Goal: Task Accomplishment & Management: Manage account settings

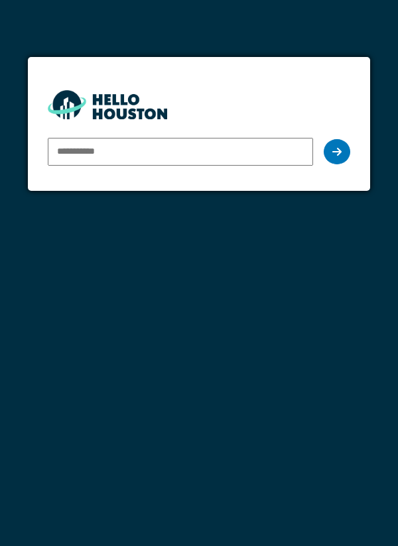
type input "**********"
click at [335, 163] on div at bounding box center [336, 151] width 27 height 25
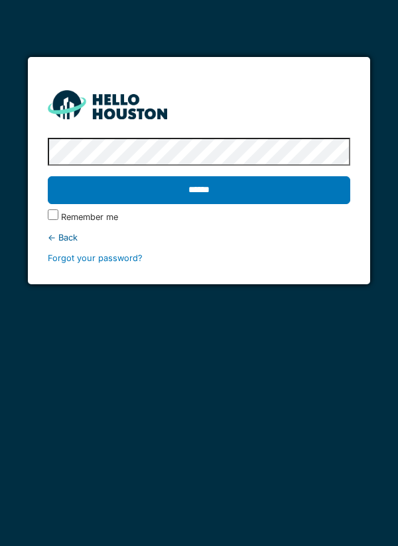
click at [319, 184] on input "******" at bounding box center [199, 190] width 303 height 28
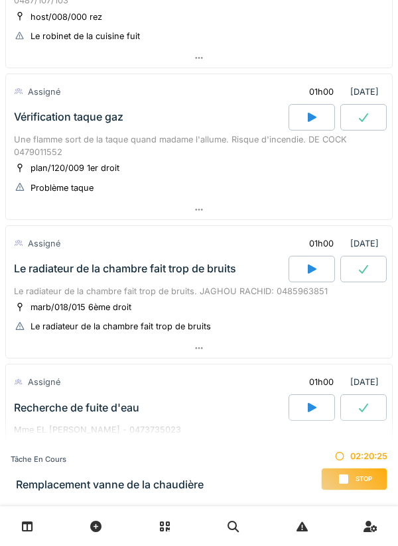
scroll to position [299, 0]
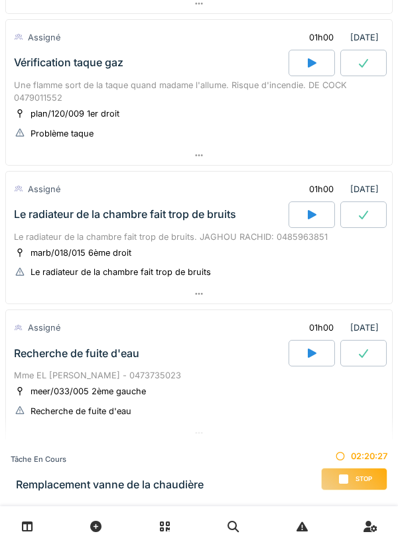
click at [300, 303] on div at bounding box center [199, 293] width 386 height 19
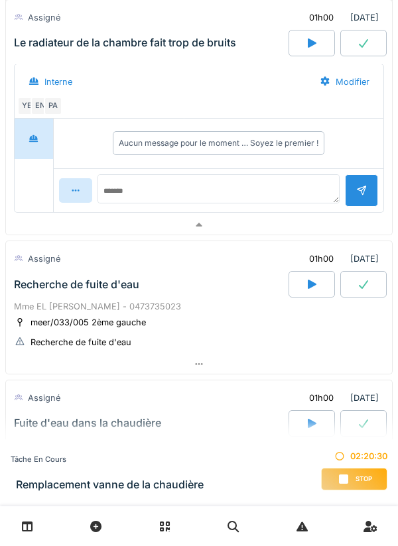
click at [323, 227] on div at bounding box center [199, 224] width 386 height 19
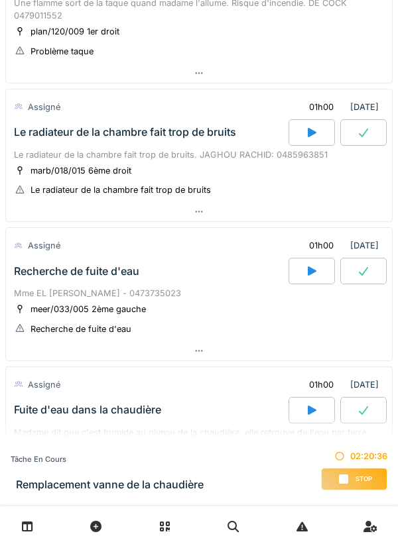
scroll to position [426, 0]
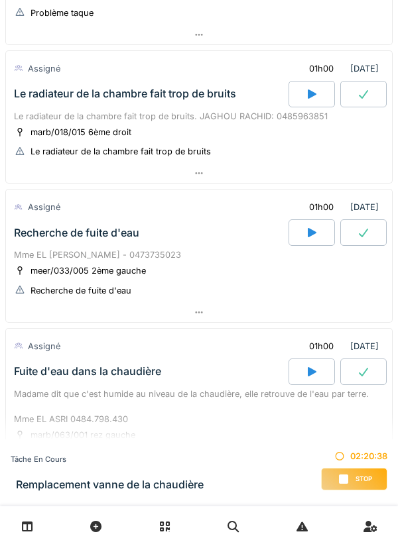
click at [280, 314] on div at bounding box center [199, 312] width 386 height 19
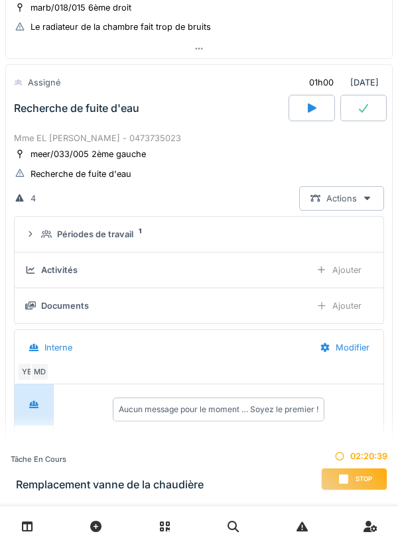
scroll to position [597, 0]
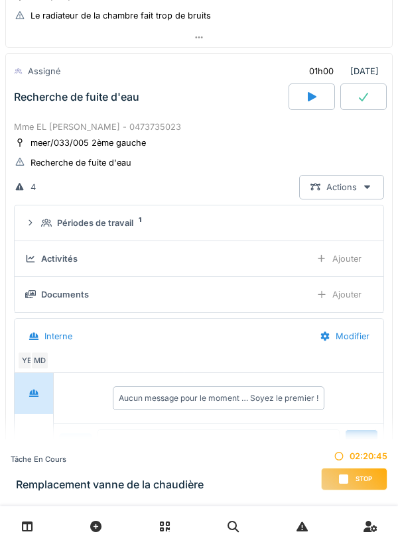
click at [298, 224] on div "Périodes de travail 1" at bounding box center [204, 223] width 326 height 13
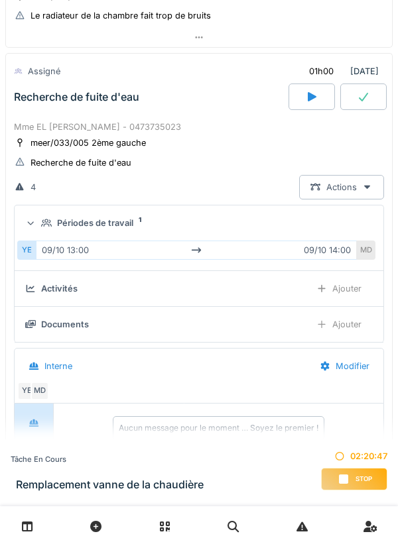
click at [302, 220] on div "Périodes de travail 1" at bounding box center [204, 223] width 326 height 13
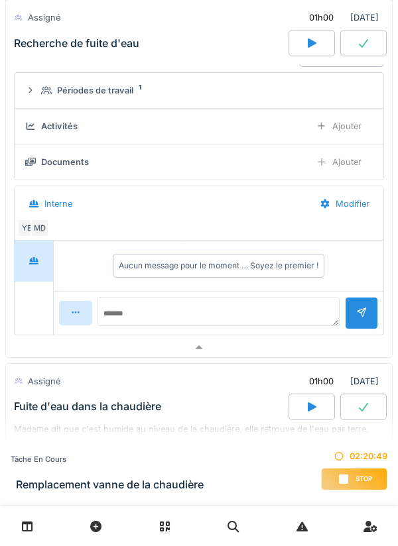
click at [276, 354] on div at bounding box center [199, 347] width 386 height 19
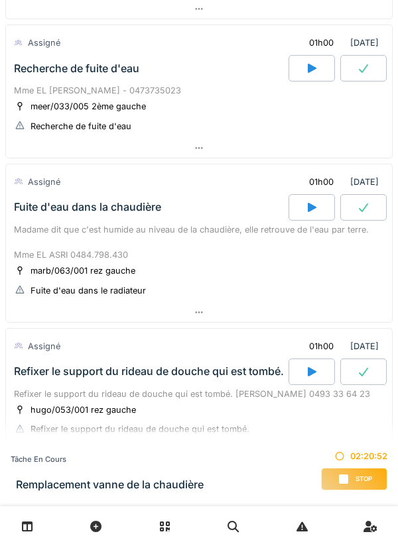
scroll to position [627, 0]
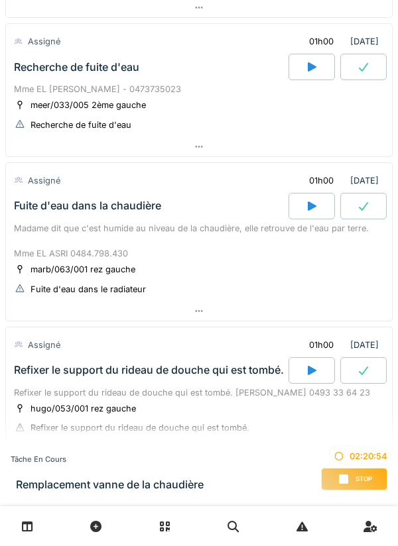
click at [280, 316] on div at bounding box center [199, 311] width 386 height 19
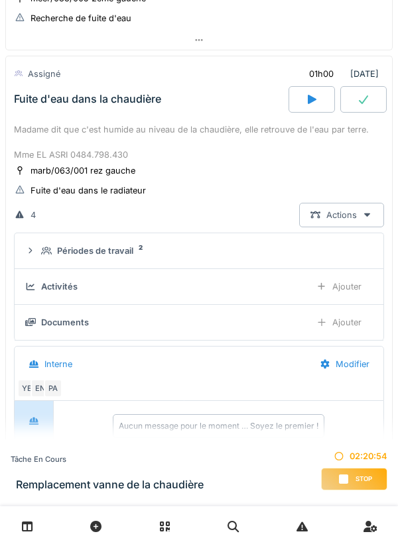
scroll to position [736, 0]
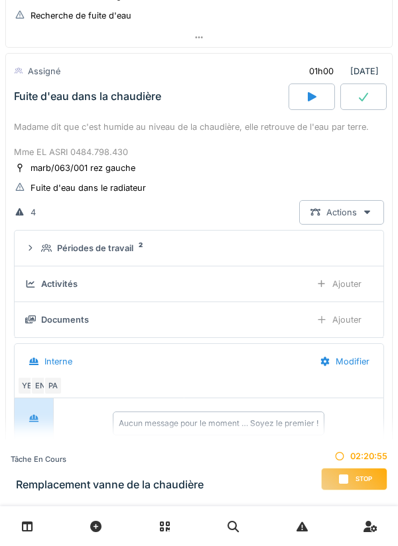
click at [296, 250] on div "Périodes de travail 2" at bounding box center [204, 248] width 326 height 13
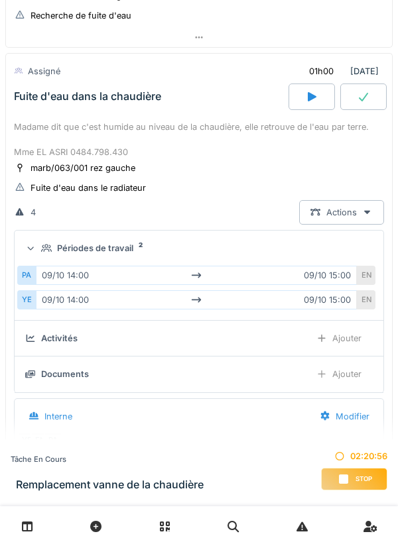
click at [306, 248] on div "Périodes de travail 2" at bounding box center [204, 248] width 326 height 13
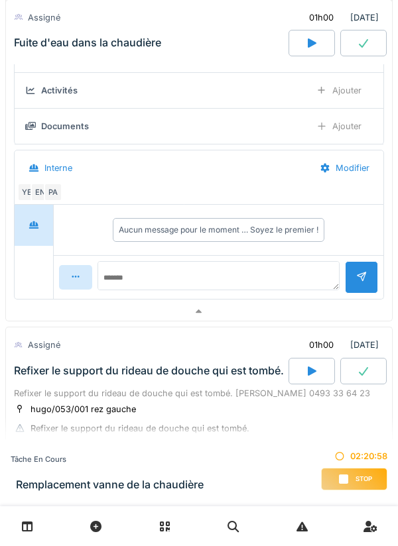
click at [278, 314] on div at bounding box center [199, 311] width 386 height 19
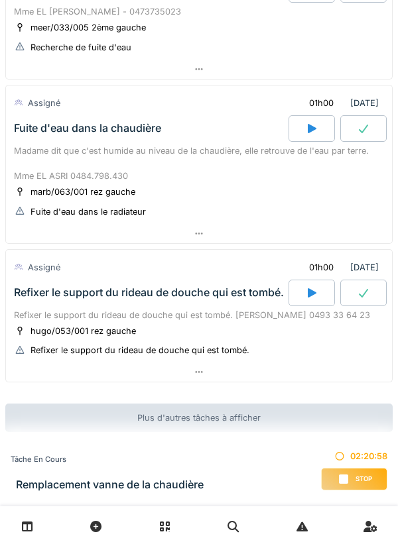
scroll to position [705, 0]
click at [322, 233] on div at bounding box center [199, 233] width 386 height 19
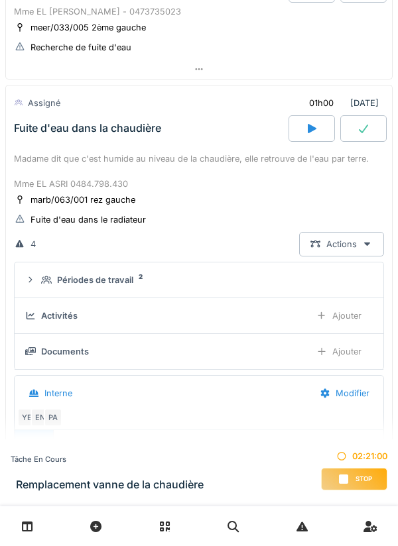
scroll to position [736, 0]
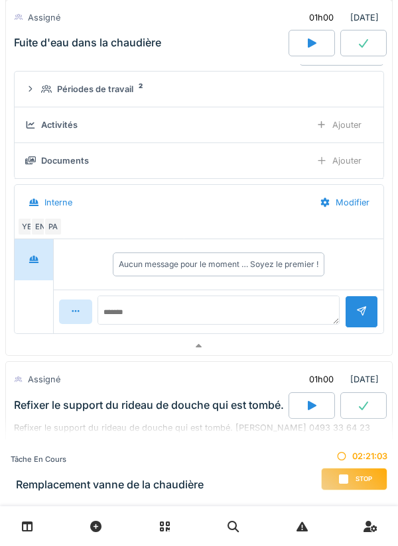
click at [279, 348] on div at bounding box center [199, 346] width 386 height 19
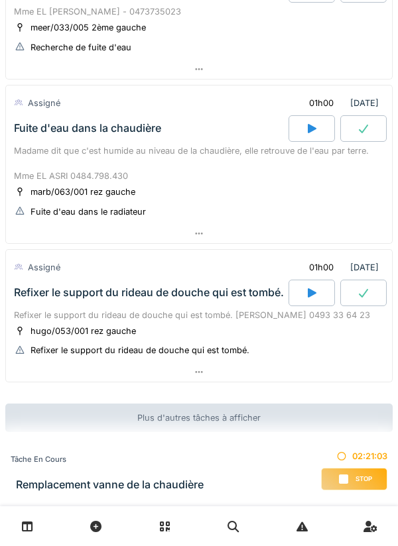
scroll to position [705, 0]
click at [278, 367] on div at bounding box center [199, 372] width 386 height 19
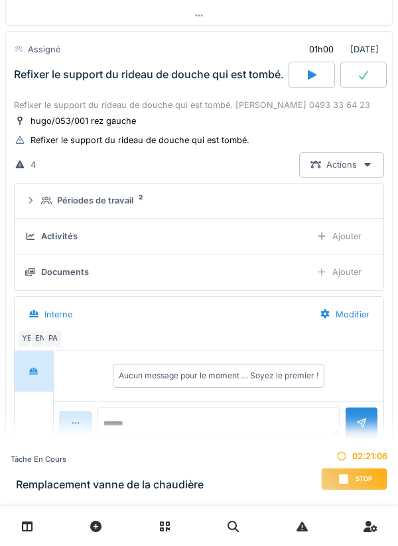
scroll to position [924, 0]
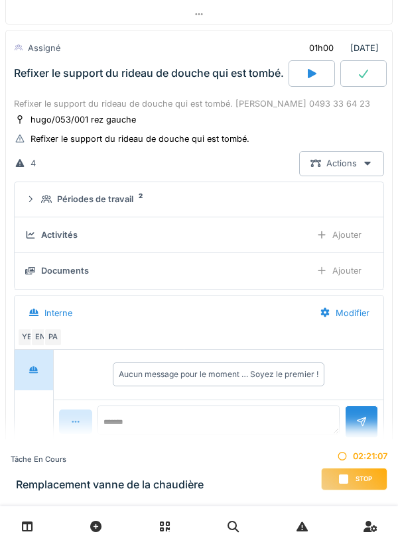
click at [295, 201] on div "Périodes de travail 2" at bounding box center [204, 199] width 326 height 13
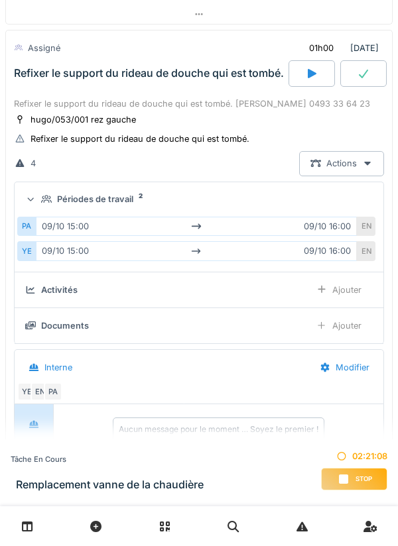
click at [328, 202] on div "Périodes de travail 2" at bounding box center [204, 199] width 326 height 13
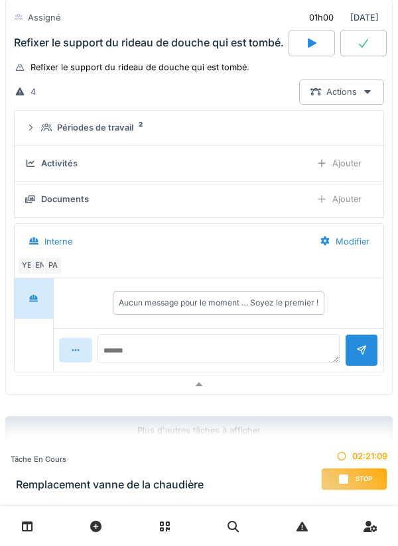
scroll to position [1009, 0]
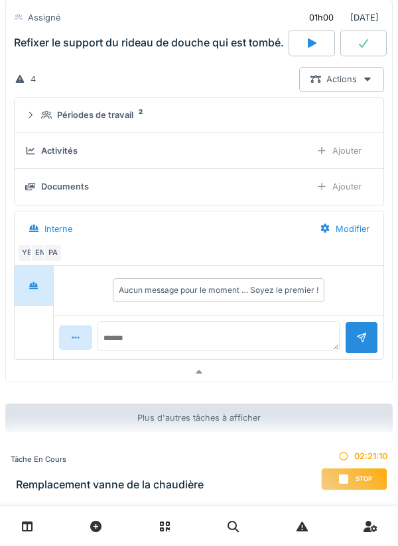
click at [290, 369] on div at bounding box center [199, 372] width 386 height 19
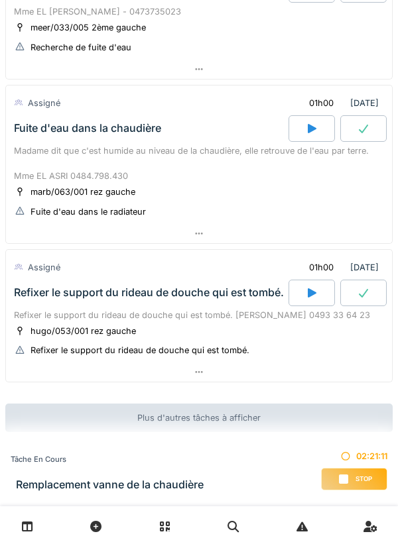
scroll to position [705, 0]
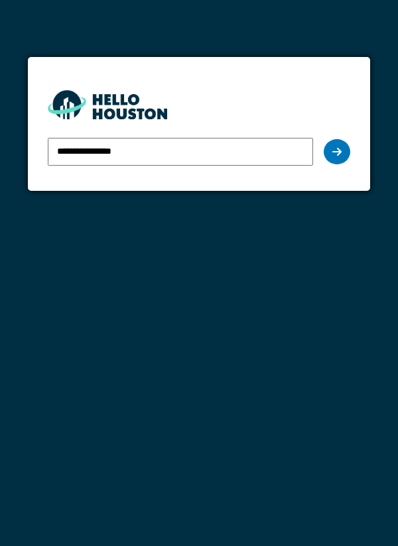
click at [334, 143] on div at bounding box center [336, 151] width 27 height 25
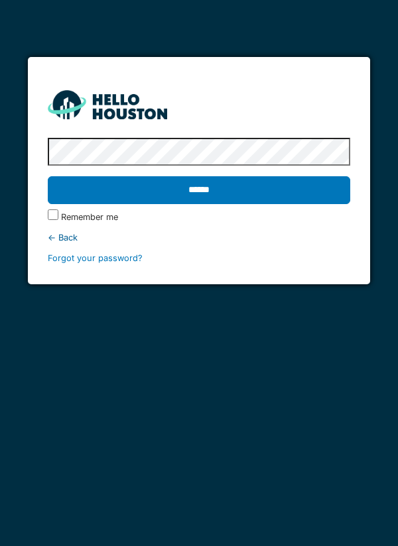
click at [48, 176] on input "******" at bounding box center [199, 190] width 303 height 28
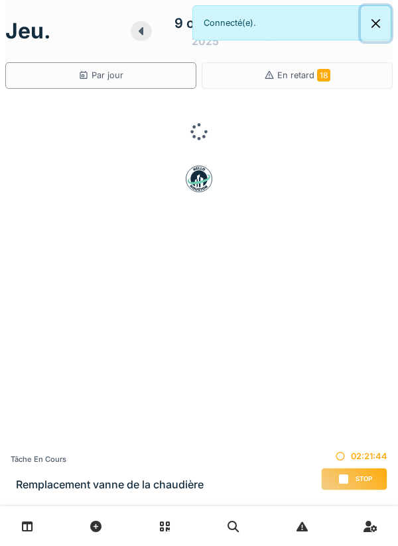
click at [380, 34] on button "Close" at bounding box center [376, 23] width 30 height 35
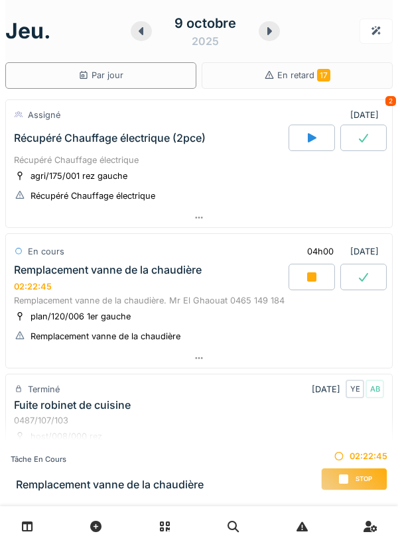
click at [327, 221] on div at bounding box center [199, 217] width 386 height 19
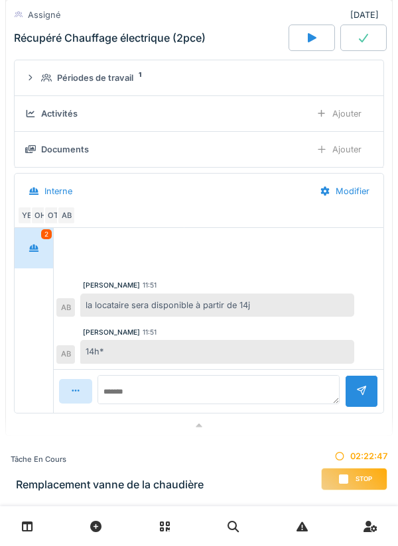
scroll to position [270, 0]
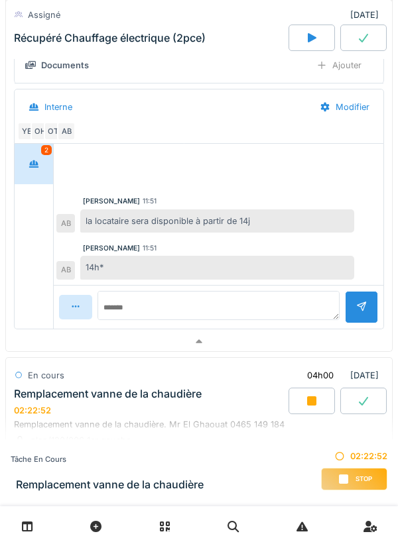
click at [66, 136] on div "AB" at bounding box center [66, 131] width 19 height 19
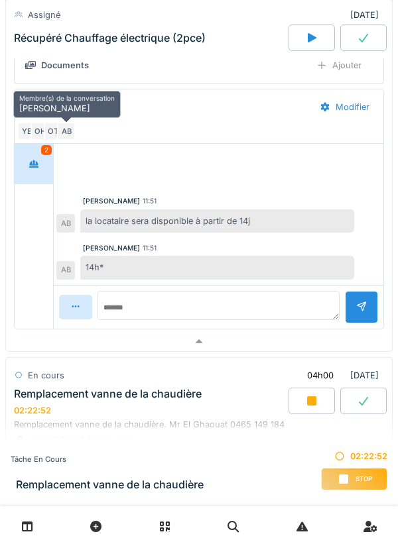
click at [48, 135] on div "OT" at bounding box center [53, 131] width 19 height 19
click at [42, 135] on div "OH" at bounding box center [39, 131] width 19 height 19
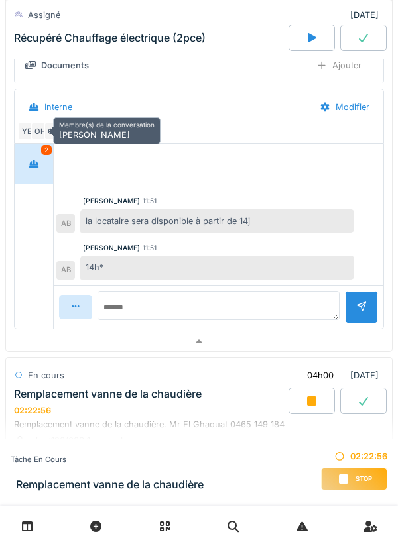
click at [160, 342] on div at bounding box center [199, 341] width 386 height 19
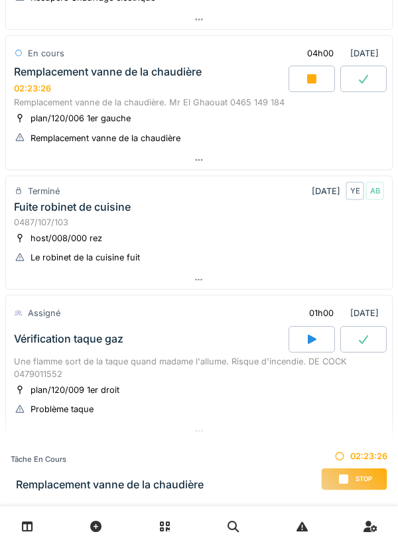
scroll to position [0, 0]
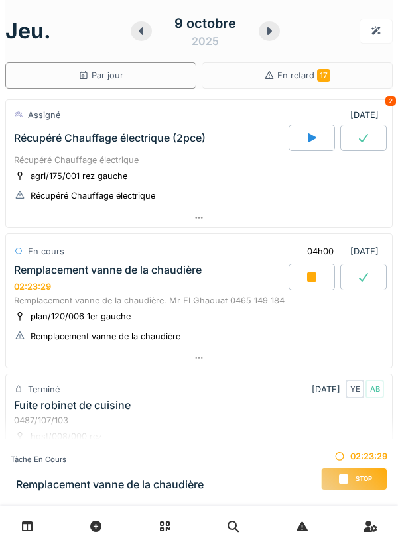
click at [268, 26] on icon at bounding box center [268, 31] width 13 height 11
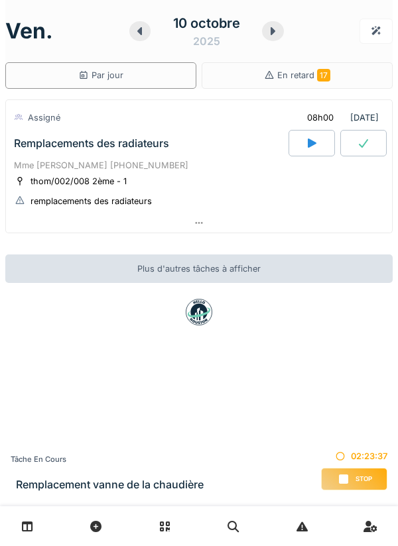
click at [296, 230] on div at bounding box center [199, 222] width 386 height 19
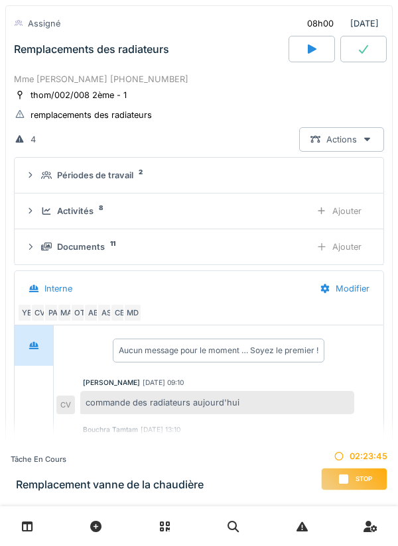
click at [213, 254] on div "Documents 11 Ajouter" at bounding box center [198, 247] width 347 height 25
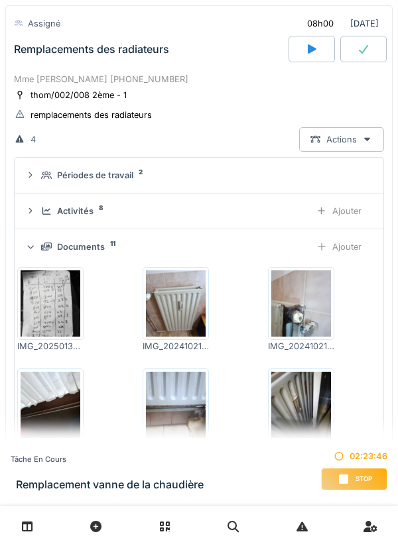
click at [271, 243] on div "Documents 11" at bounding box center [170, 247] width 258 height 13
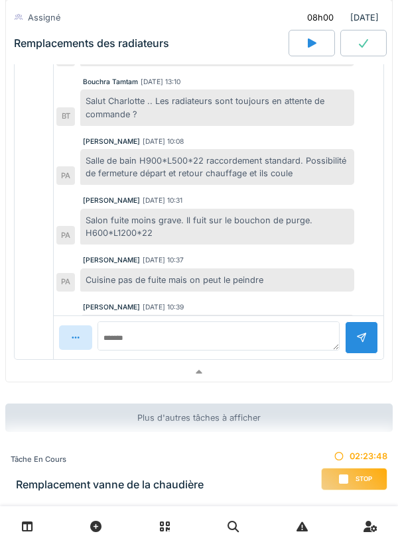
click at [267, 382] on div at bounding box center [198, 373] width 387 height 20
click at [247, 373] on div at bounding box center [199, 372] width 386 height 19
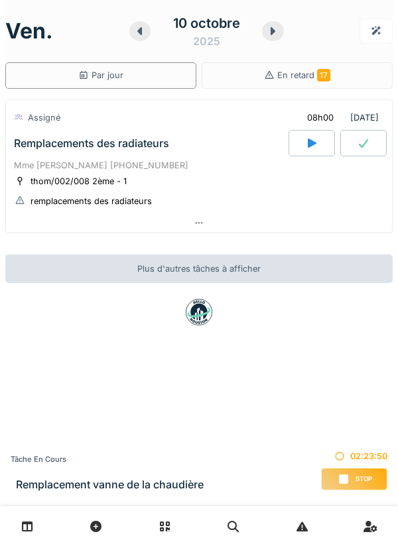
click at [272, 30] on icon at bounding box center [272, 31] width 5 height 8
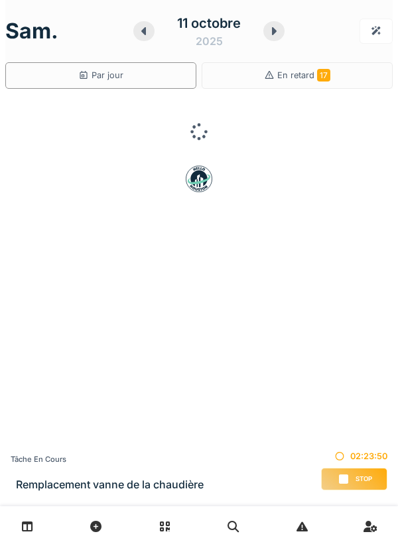
click at [274, 40] on div at bounding box center [273, 31] width 21 height 20
click at [270, 30] on icon at bounding box center [272, 31] width 13 height 11
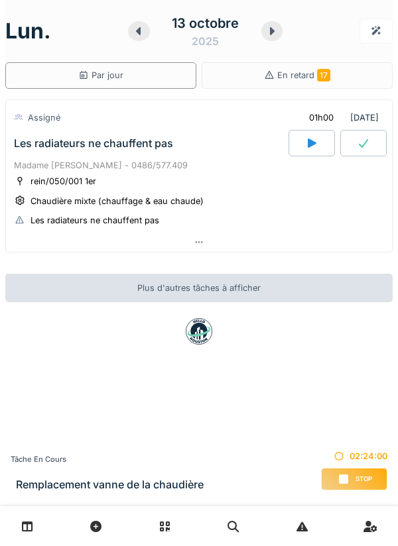
click at [274, 36] on icon at bounding box center [271, 31] width 13 height 11
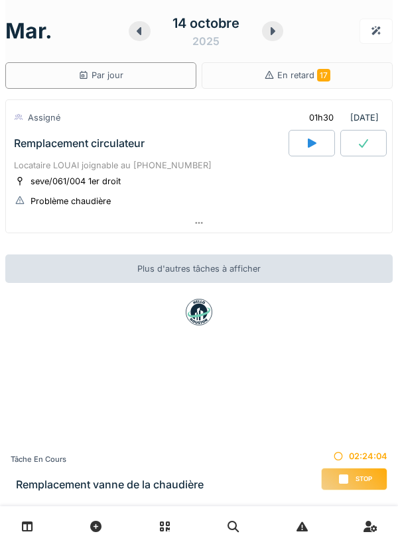
click at [274, 36] on icon at bounding box center [272, 31] width 13 height 11
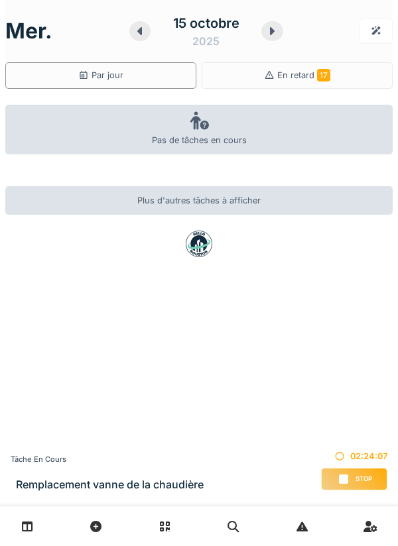
click at [275, 35] on icon at bounding box center [271, 31] width 13 height 11
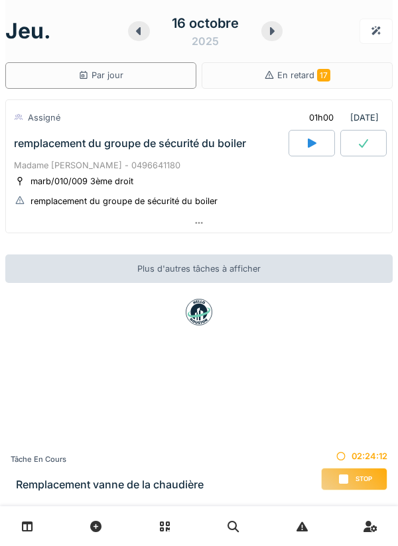
click at [277, 30] on icon at bounding box center [271, 31] width 13 height 11
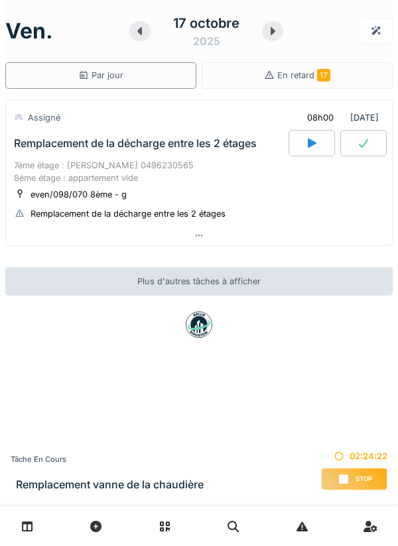
click at [319, 241] on div at bounding box center [199, 235] width 386 height 19
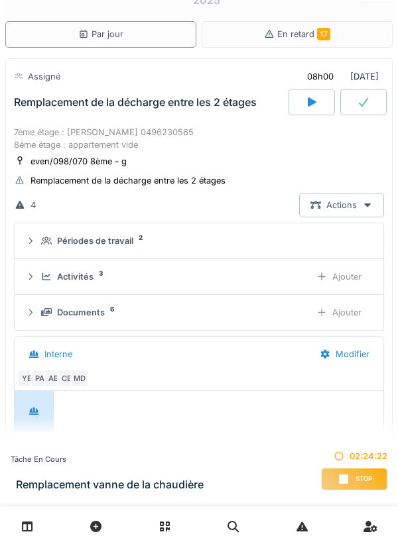
scroll to position [46, 0]
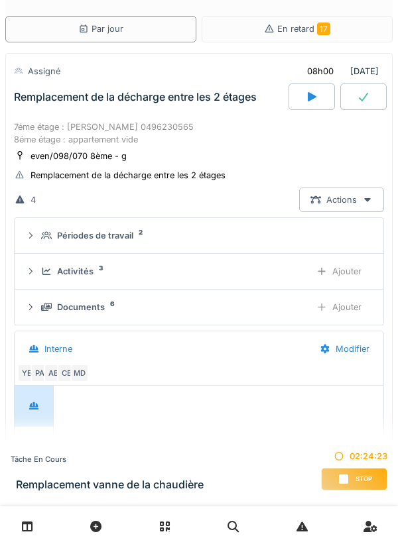
click at [271, 227] on summary "Périodes de travail 2" at bounding box center [199, 235] width 358 height 25
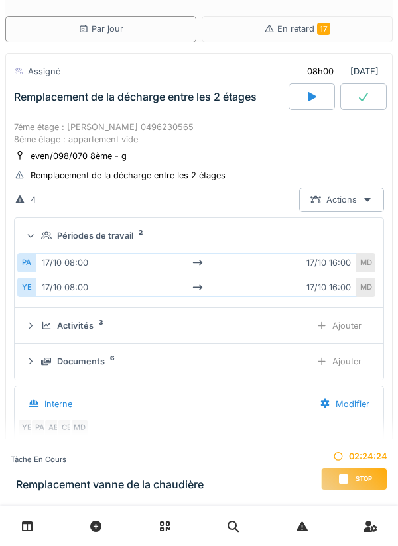
click at [295, 229] on div "Périodes de travail 2" at bounding box center [204, 235] width 326 height 13
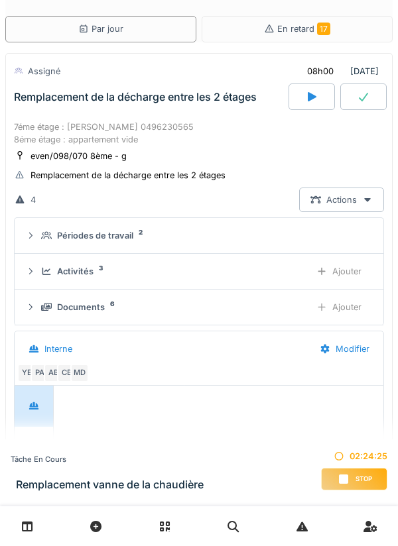
click at [270, 298] on div "Documents 6 Ajouter" at bounding box center [198, 307] width 347 height 25
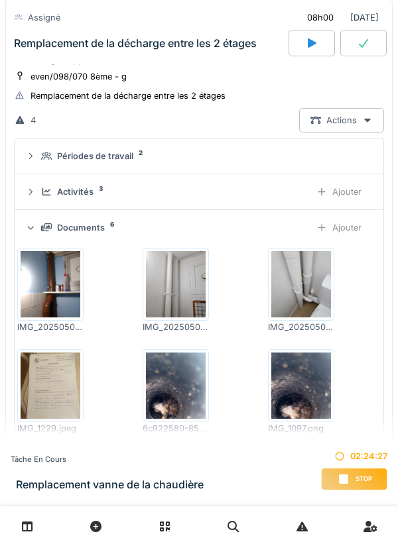
scroll to position [127, 0]
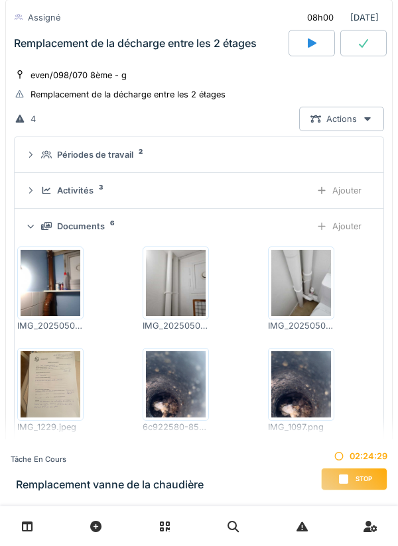
click at [276, 229] on div "Documents 6" at bounding box center [170, 226] width 258 height 13
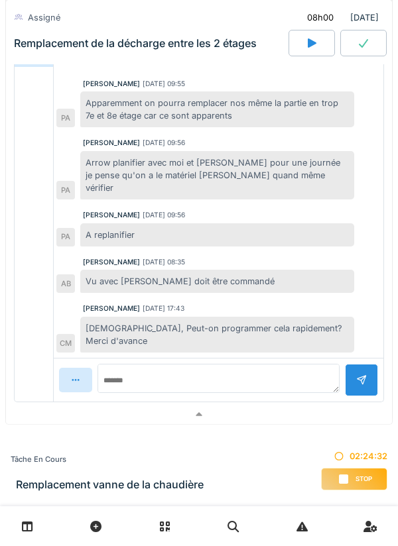
scroll to position [424, 0]
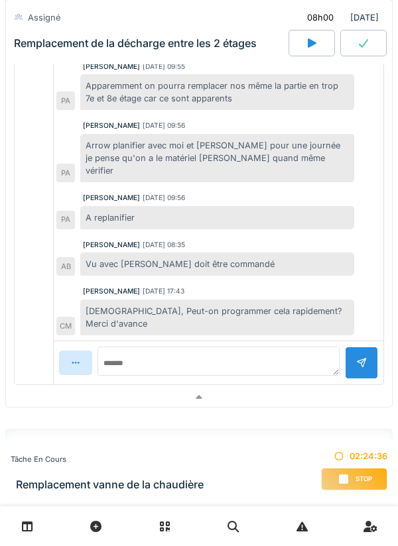
click at [354, 388] on div at bounding box center [199, 397] width 386 height 19
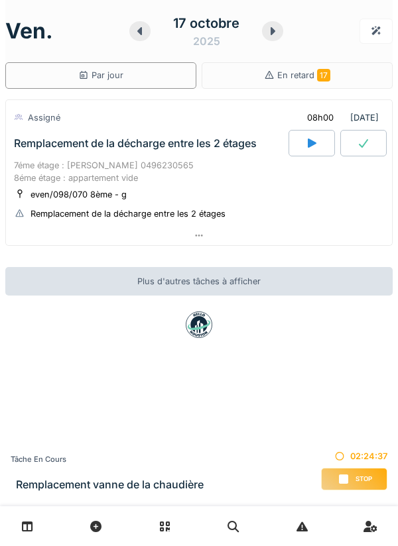
click at [276, 33] on icon at bounding box center [272, 31] width 13 height 11
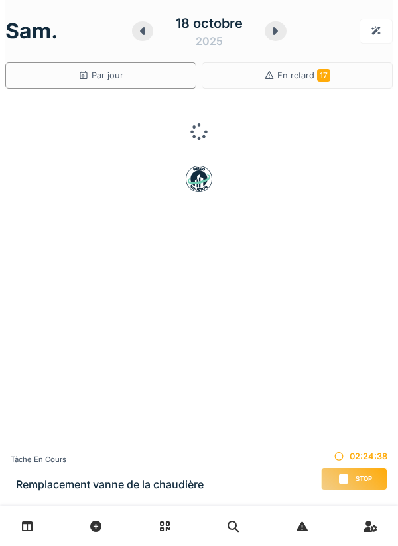
click at [275, 30] on icon at bounding box center [275, 31] width 5 height 8
click at [280, 28] on div at bounding box center [273, 31] width 22 height 20
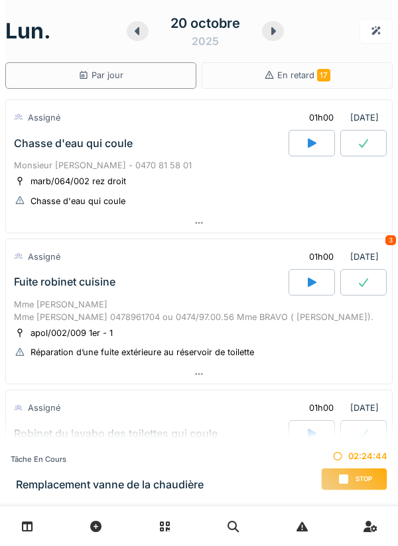
click at [294, 223] on div at bounding box center [199, 222] width 386 height 19
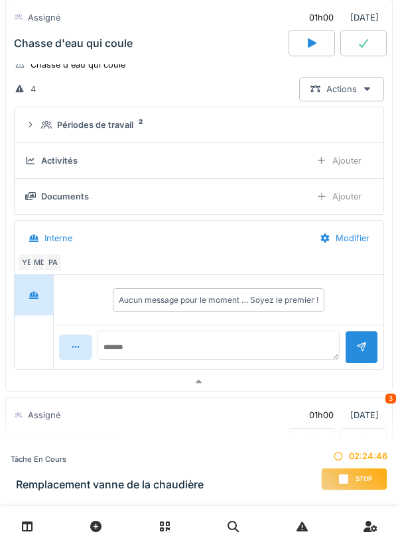
scroll to position [148, 0]
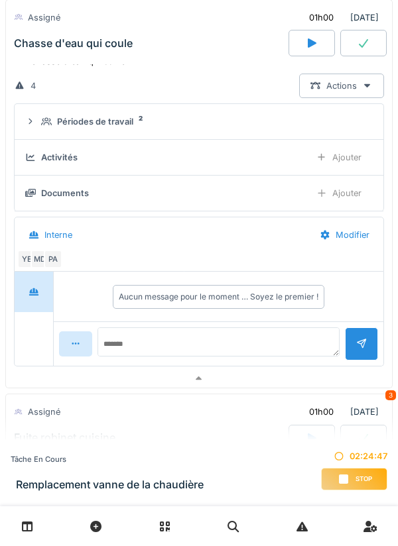
click at [308, 371] on div at bounding box center [199, 378] width 386 height 19
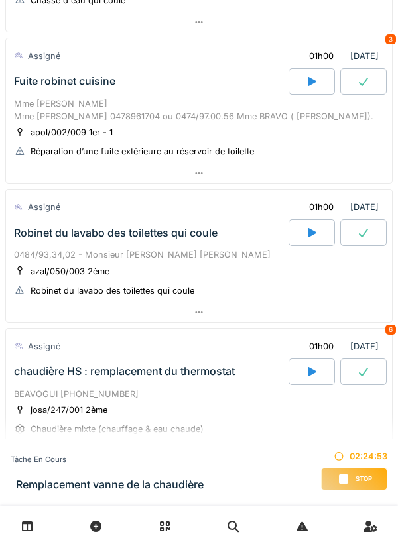
scroll to position [217, 0]
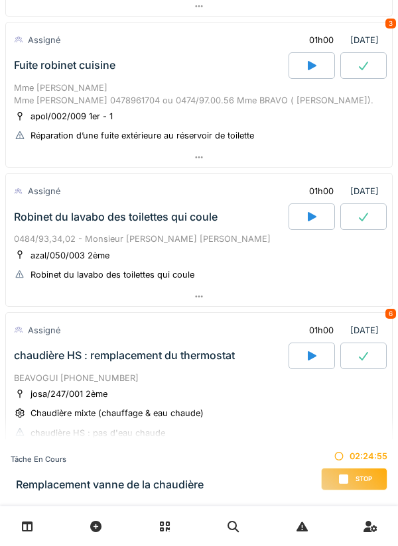
click at [305, 154] on div at bounding box center [199, 157] width 386 height 19
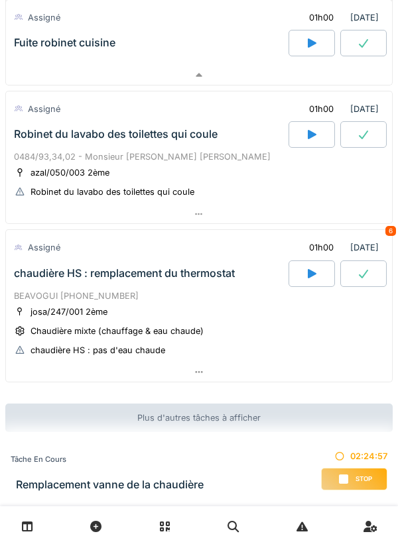
click at [302, 80] on div at bounding box center [199, 75] width 386 height 19
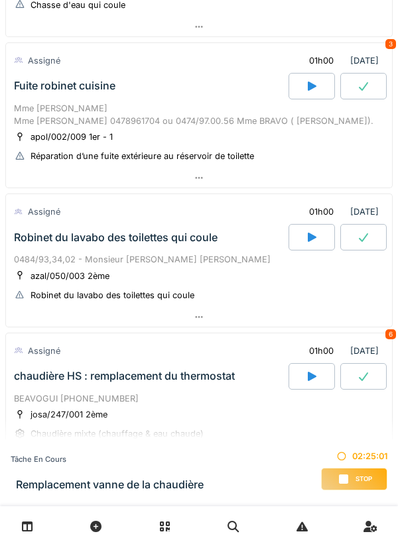
scroll to position [0, 0]
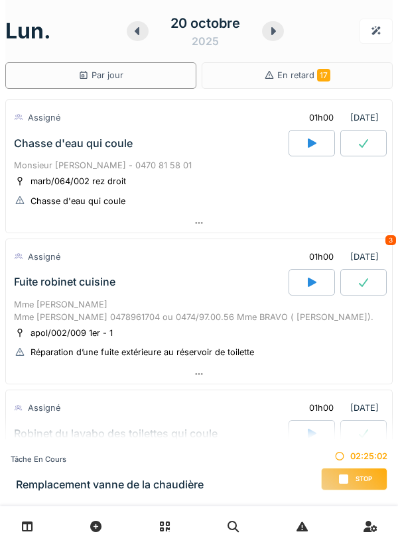
click at [272, 27] on icon at bounding box center [272, 31] width 13 height 11
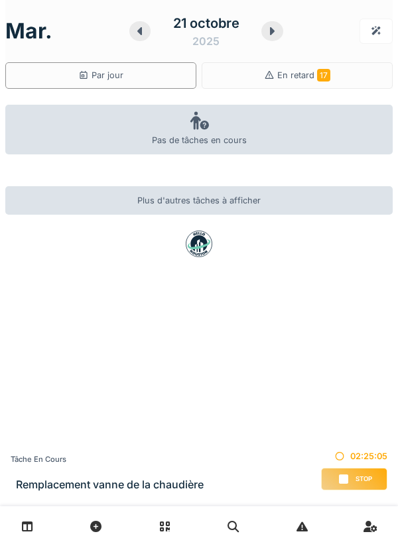
click at [268, 29] on icon at bounding box center [271, 31] width 13 height 11
click at [268, 36] on div at bounding box center [273, 31] width 22 height 20
click at [272, 33] on icon at bounding box center [273, 31] width 5 height 8
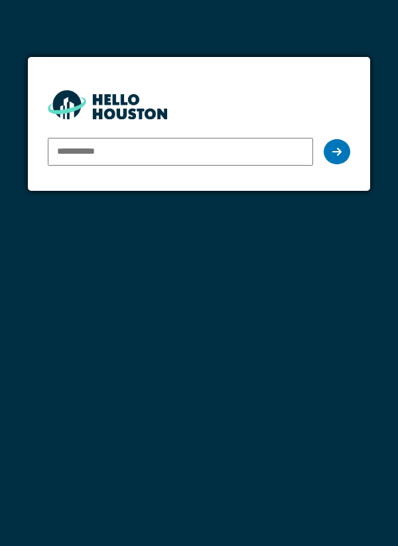
type input "**********"
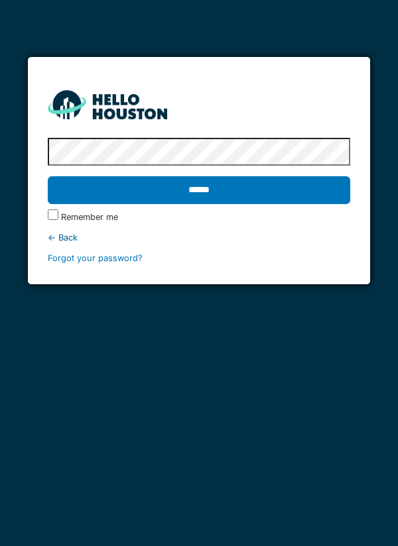
click at [288, 200] on input "******" at bounding box center [199, 190] width 303 height 28
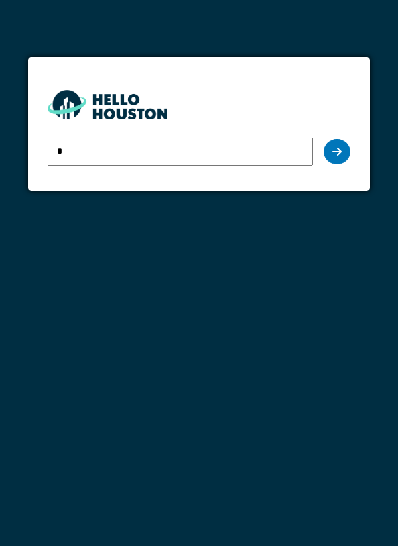
type input "**********"
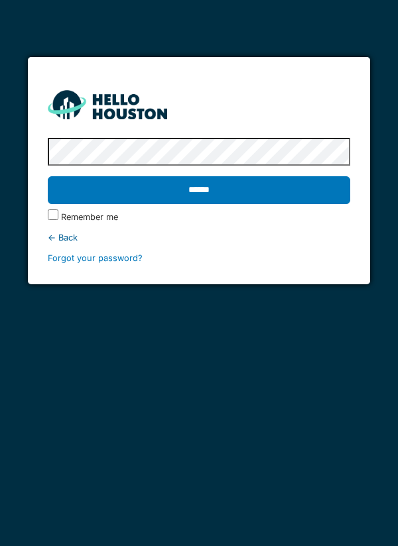
click at [272, 194] on input "******" at bounding box center [199, 190] width 303 height 28
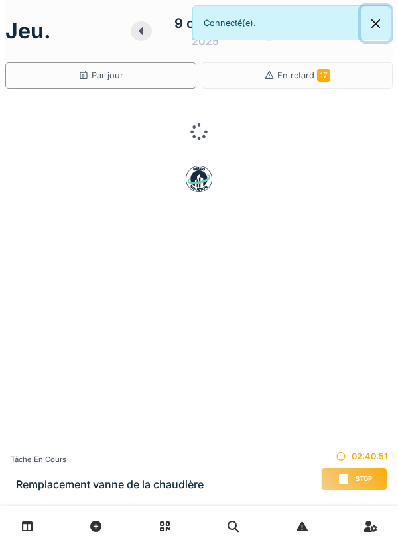
click at [384, 30] on button "Close" at bounding box center [376, 23] width 30 height 35
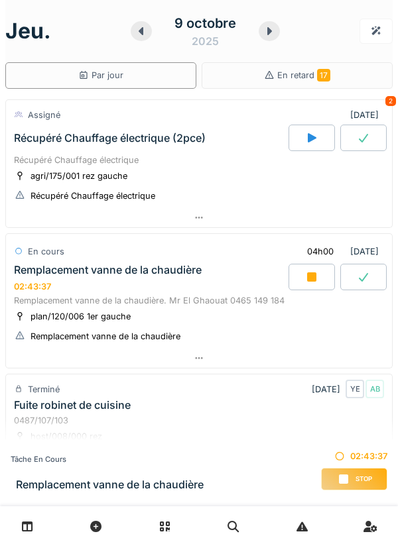
click at [215, 217] on div at bounding box center [199, 217] width 386 height 19
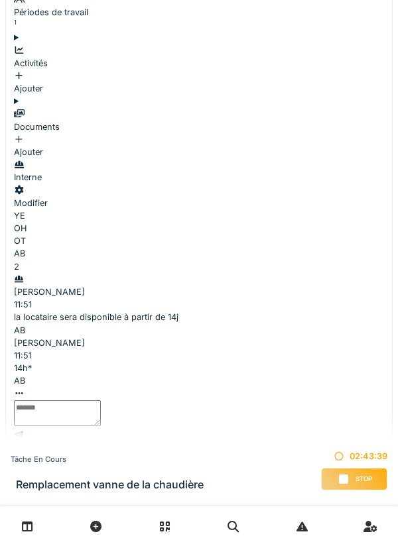
scroll to position [284, 0]
click at [197, 444] on div at bounding box center [199, 453] width 386 height 19
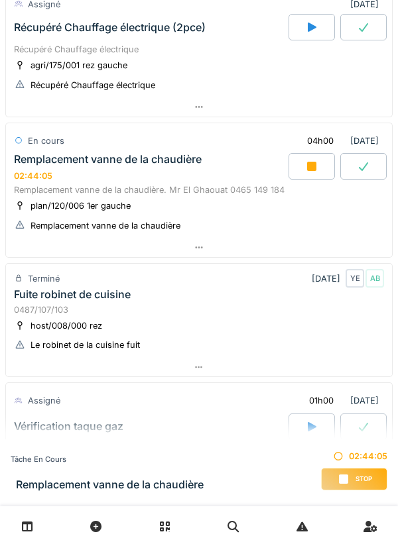
scroll to position [111, 0]
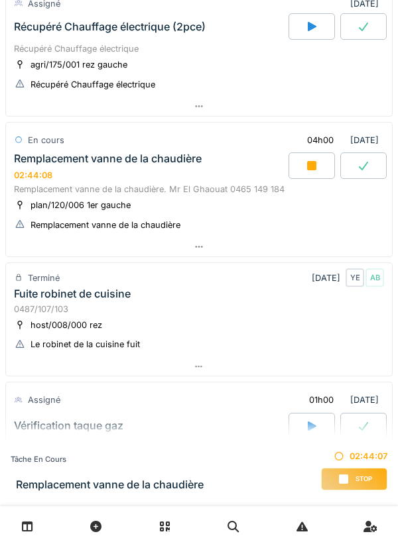
click at [382, 279] on div "AB" at bounding box center [374, 277] width 19 height 19
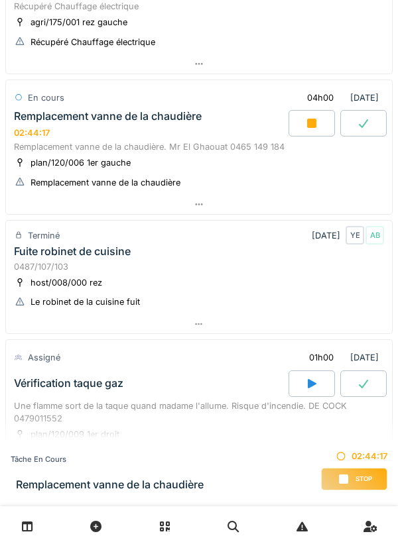
scroll to position [156, 0]
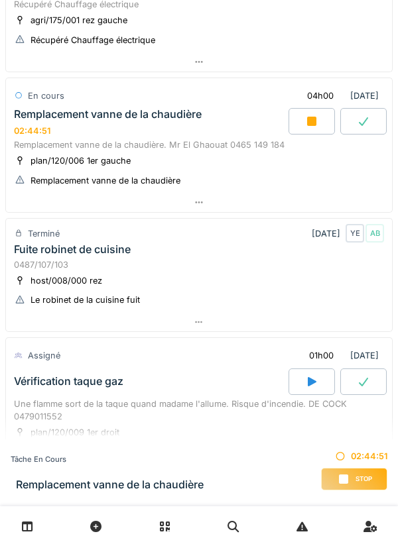
click at [25, 259] on div "0487/107/103" at bounding box center [199, 264] width 370 height 13
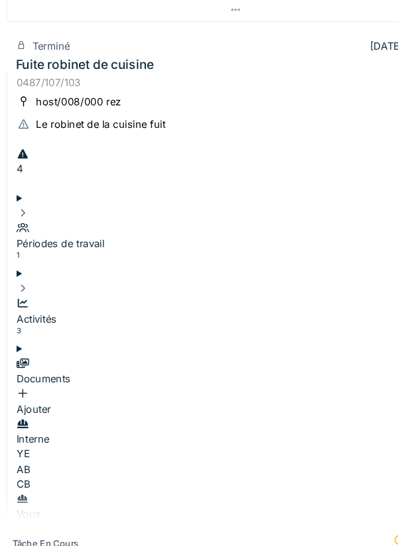
scroll to position [353, 0]
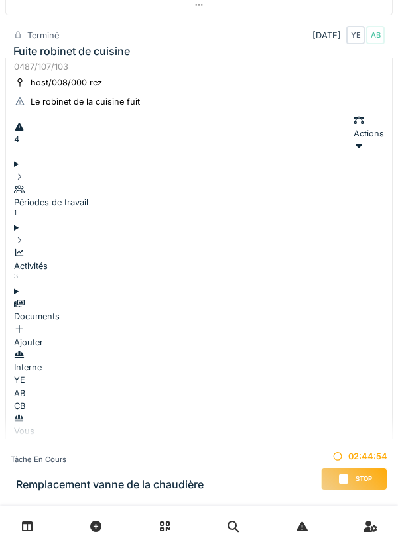
click at [249, 374] on div "YE AB CB" at bounding box center [199, 393] width 370 height 38
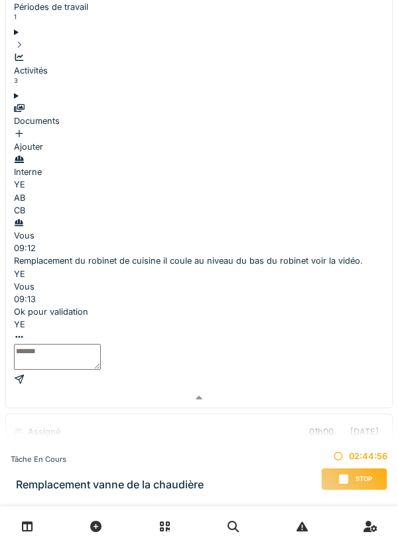
click at [264, 388] on div at bounding box center [199, 397] width 386 height 19
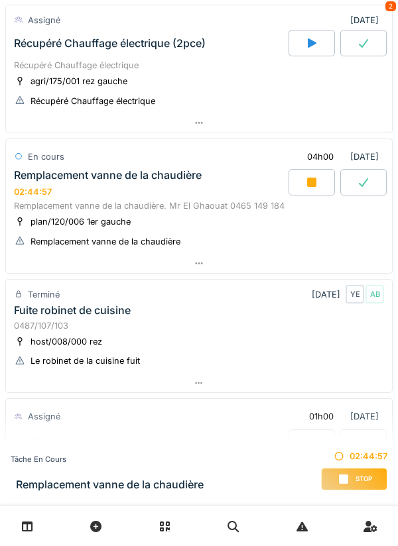
scroll to position [0, 0]
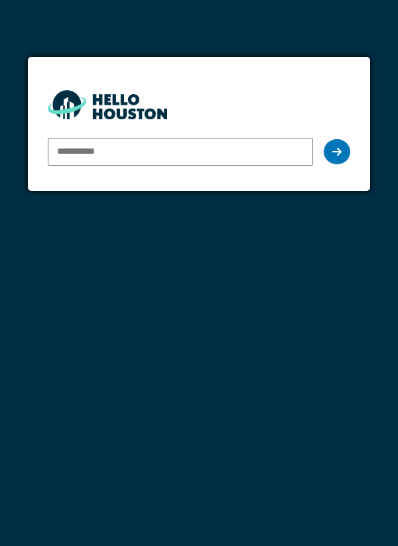
type input "**********"
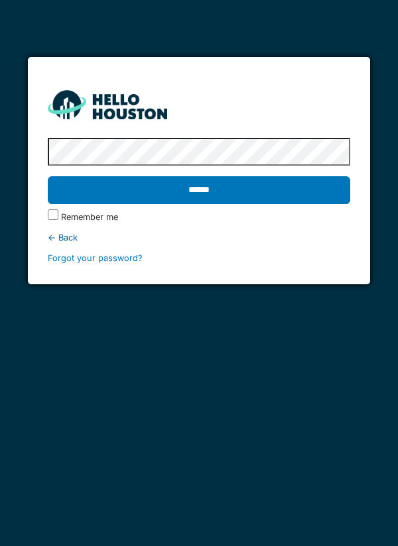
click at [319, 187] on input "******" at bounding box center [199, 190] width 303 height 28
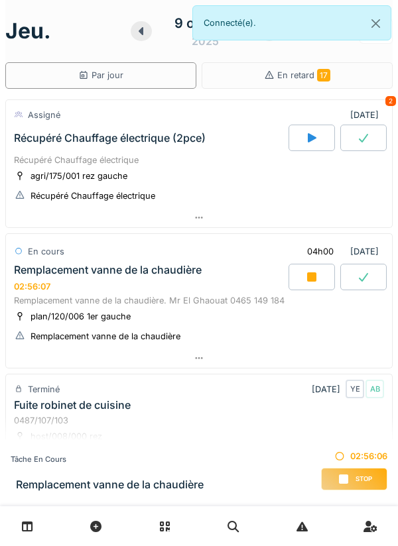
click at [305, 278] on icon at bounding box center [311, 277] width 13 height 11
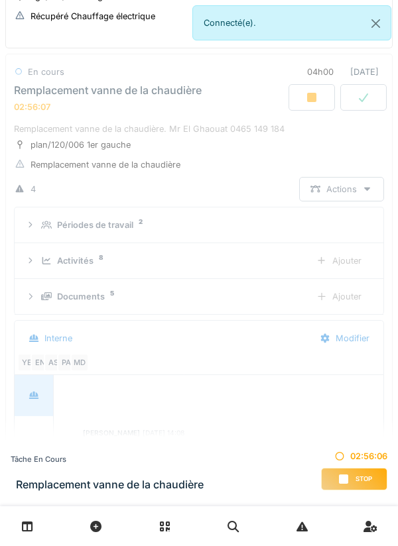
scroll to position [92, 0]
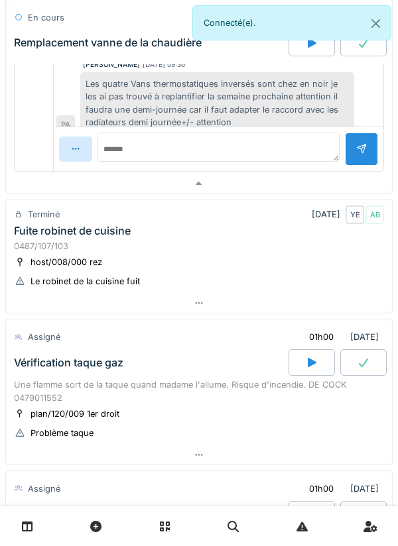
click at [302, 184] on div at bounding box center [199, 183] width 386 height 19
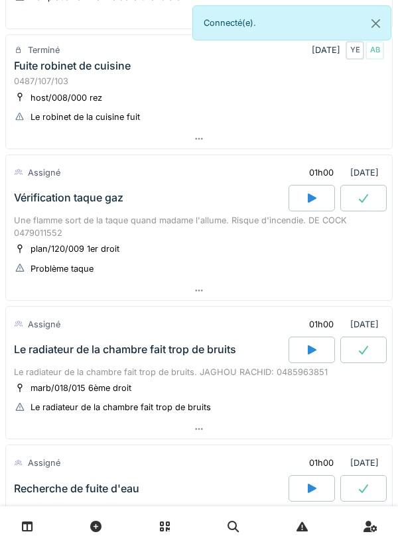
scroll to position [331, 0]
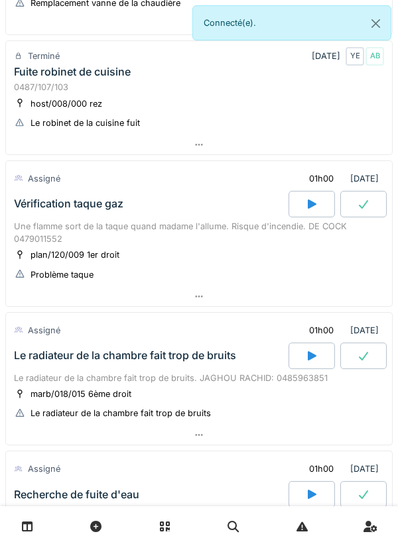
click at [309, 201] on icon at bounding box center [312, 204] width 9 height 9
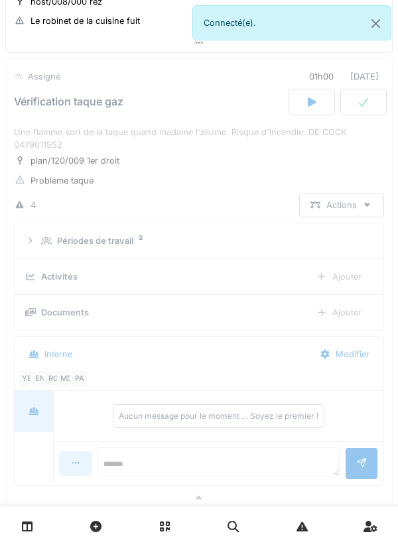
scroll to position [439, 0]
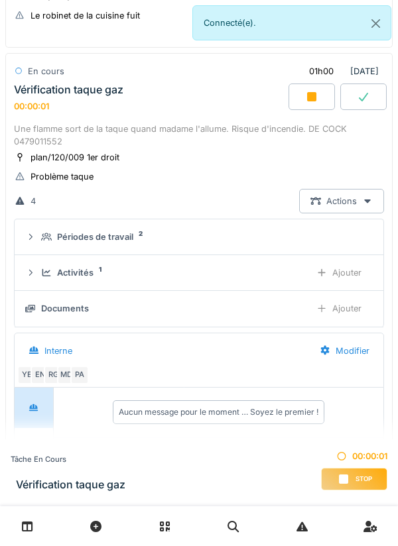
click at [273, 269] on div "Activités 1" at bounding box center [170, 272] width 258 height 13
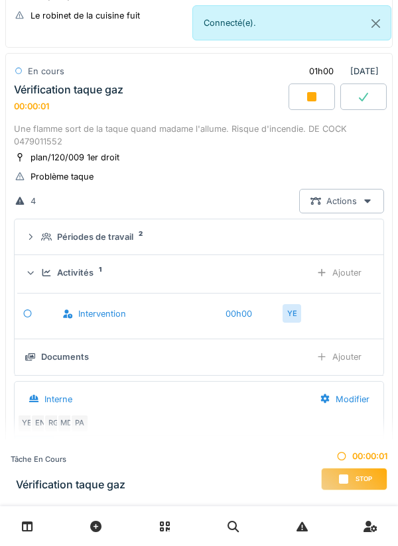
click at [290, 266] on div "Activités 1 Ajouter" at bounding box center [198, 272] width 347 height 25
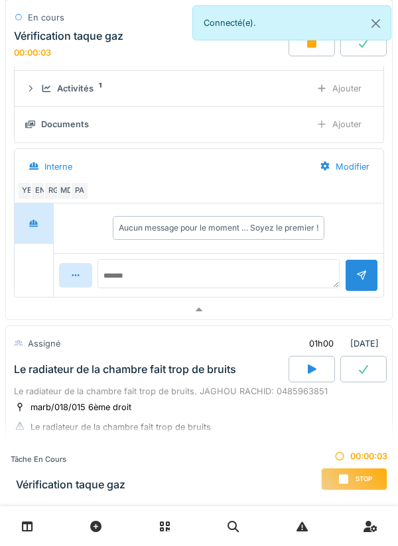
click at [291, 316] on div at bounding box center [199, 309] width 386 height 19
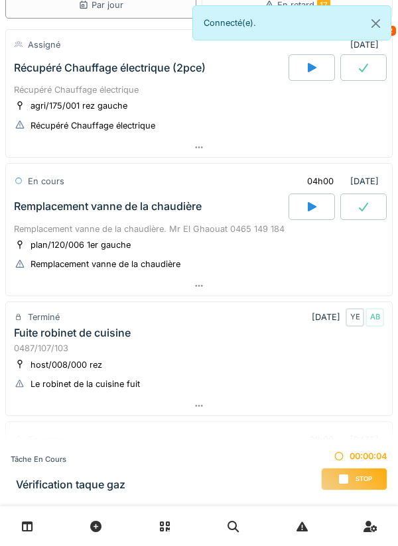
scroll to position [0, 0]
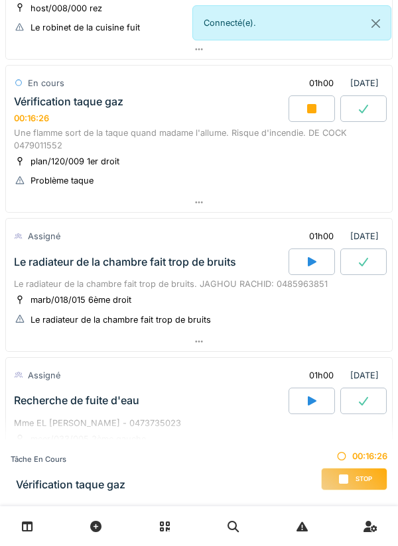
click at [351, 200] on div at bounding box center [199, 202] width 386 height 19
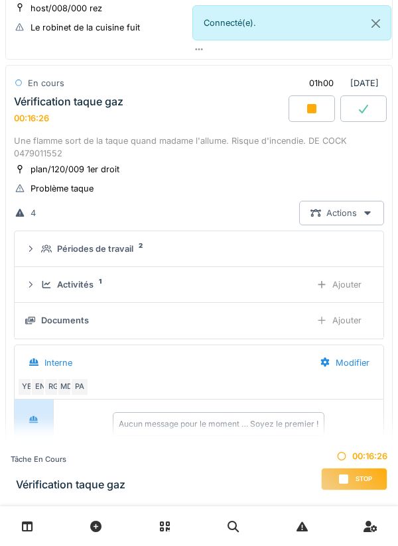
scroll to position [439, 0]
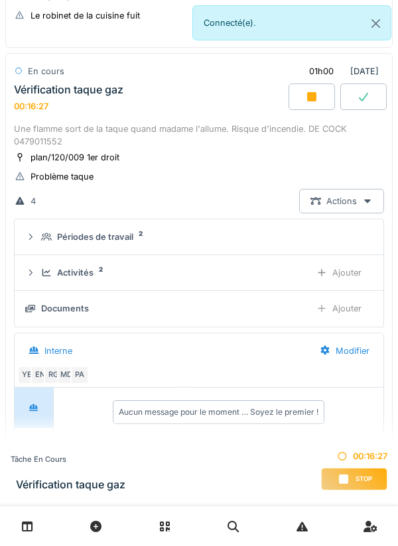
click at [349, 307] on div "Ajouter" at bounding box center [339, 308] width 68 height 25
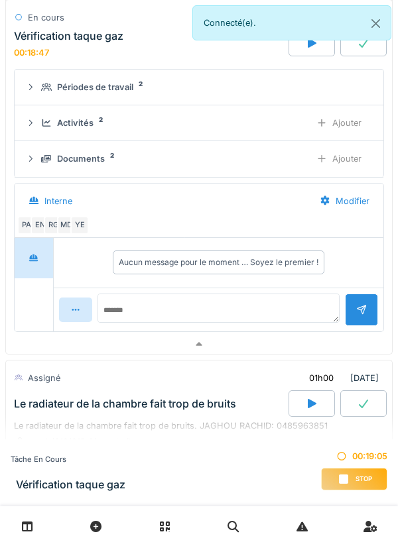
scroll to position [595, 0]
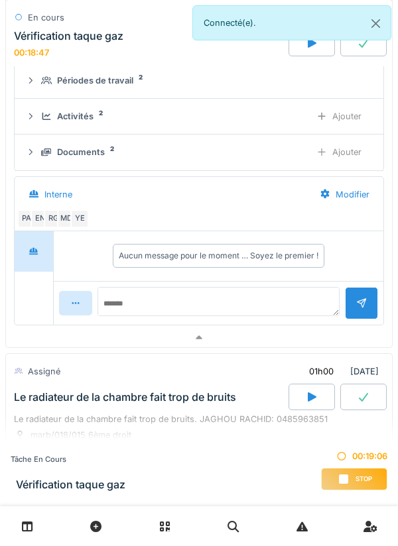
click at [360, 478] on span "Stop" at bounding box center [363, 479] width 17 height 9
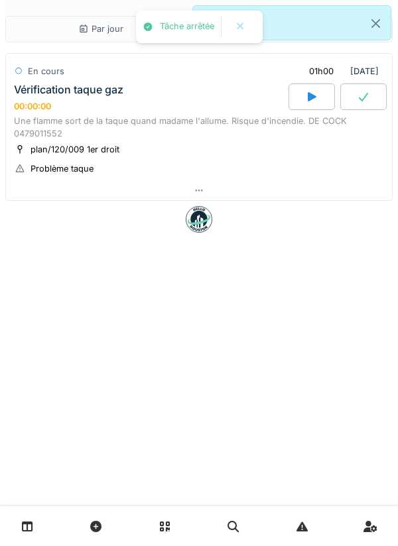
scroll to position [0, 0]
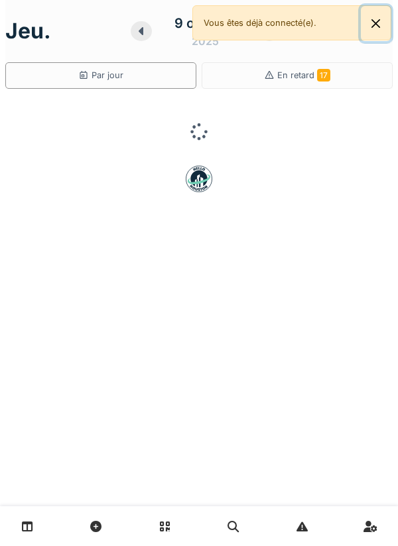
click at [363, 24] on button "Close" at bounding box center [376, 23] width 30 height 35
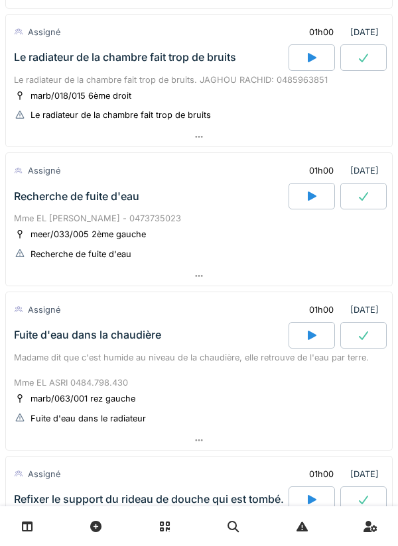
scroll to position [634, 0]
